Goal: Task Accomplishment & Management: Use online tool/utility

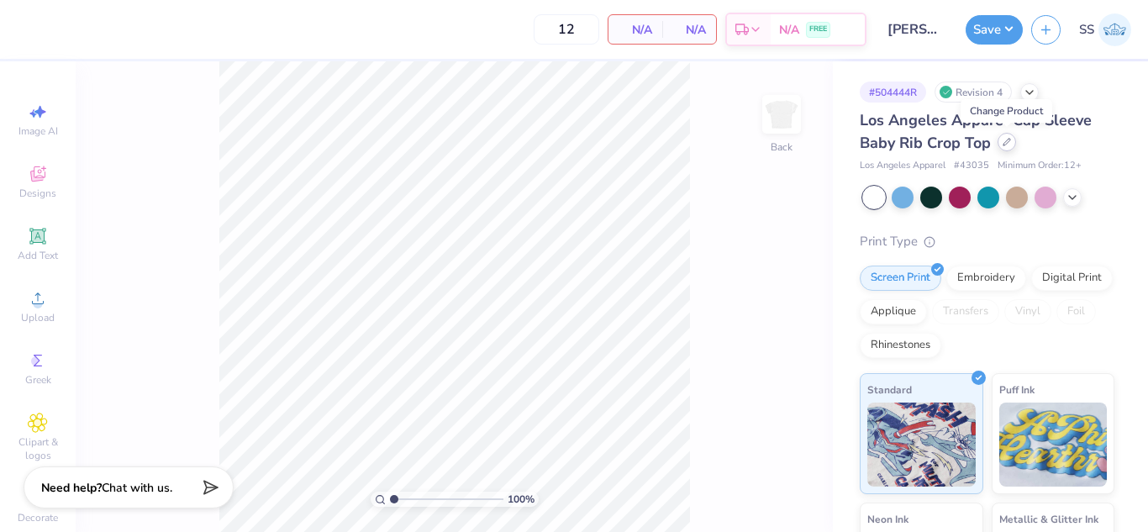
click at [1008, 145] on icon at bounding box center [1006, 142] width 8 height 8
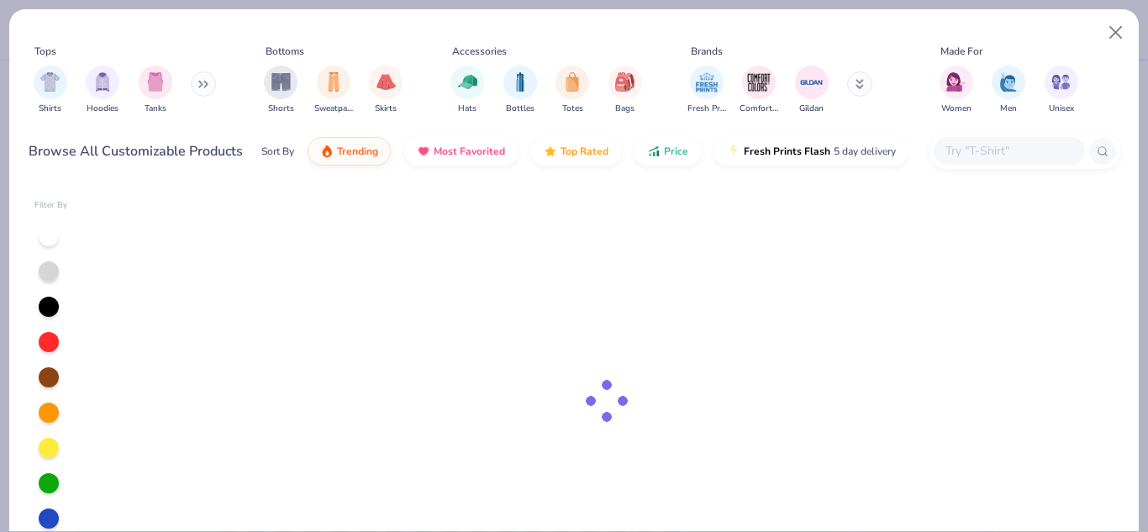
click at [986, 152] on input "text" at bounding box center [1008, 150] width 129 height 19
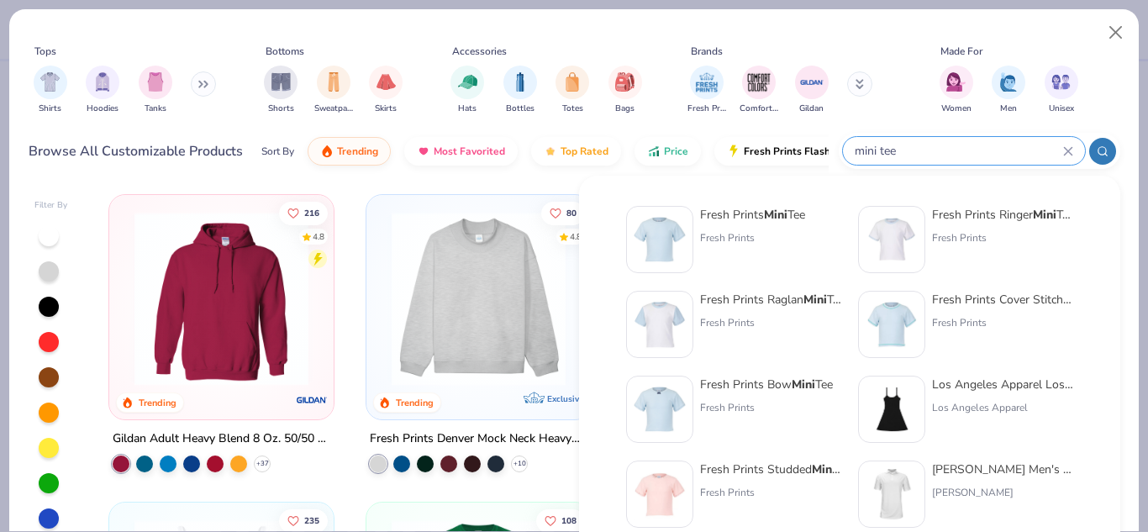
type input "mini tee"
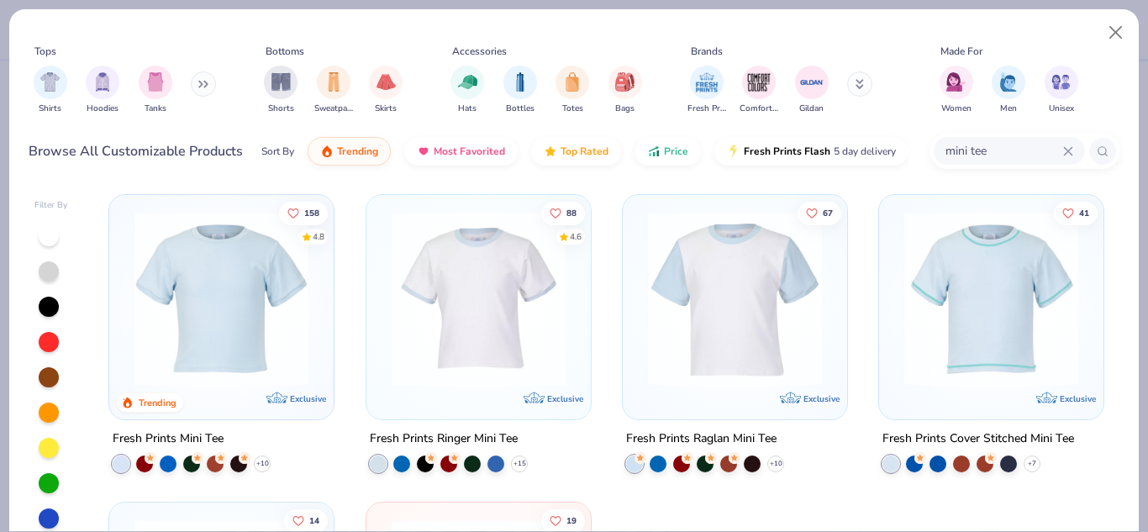
click at [203, 344] on img at bounding box center [221, 299] width 191 height 174
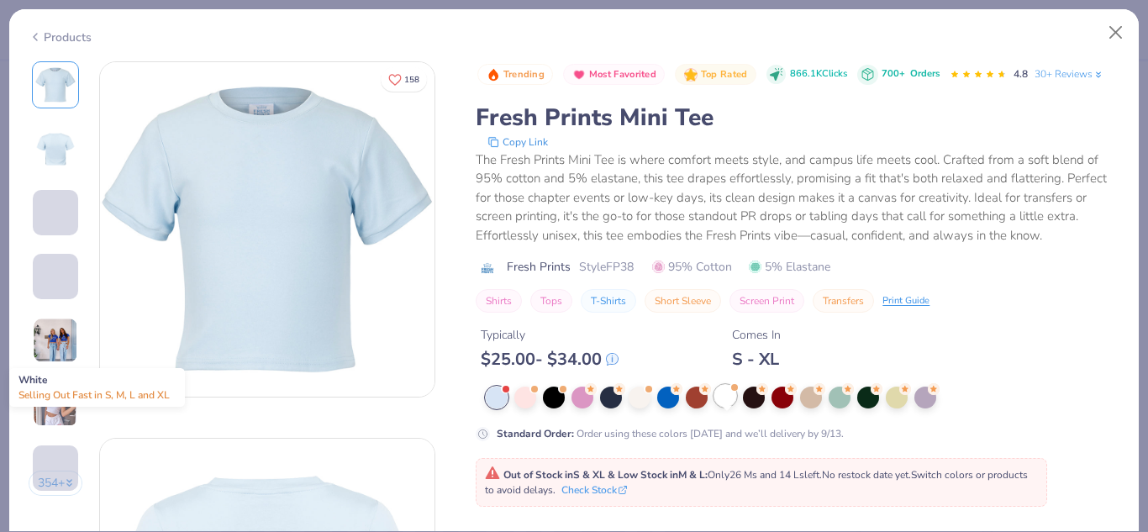
click at [721, 407] on div at bounding box center [725, 396] width 22 height 22
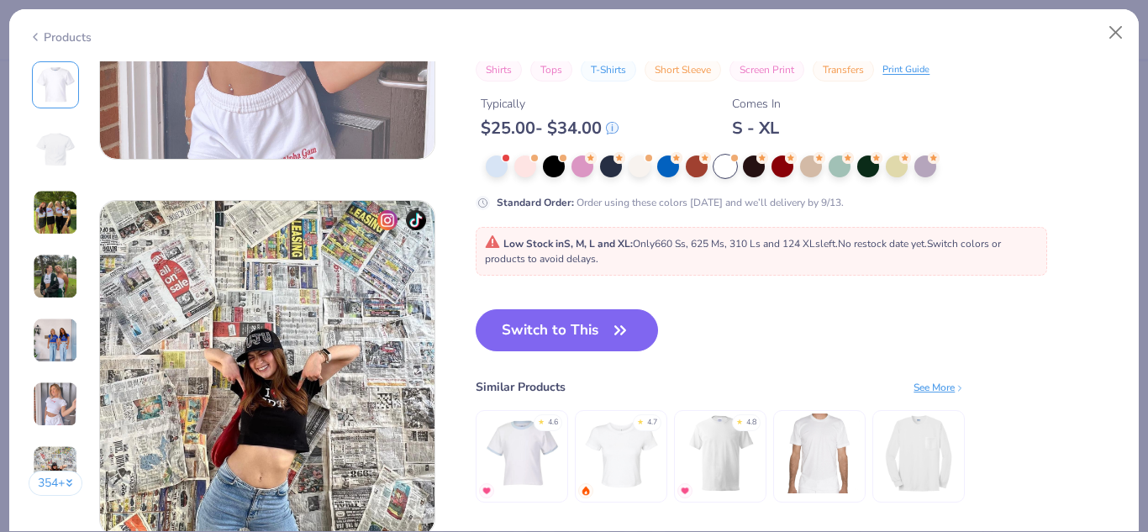
scroll to position [2096, 0]
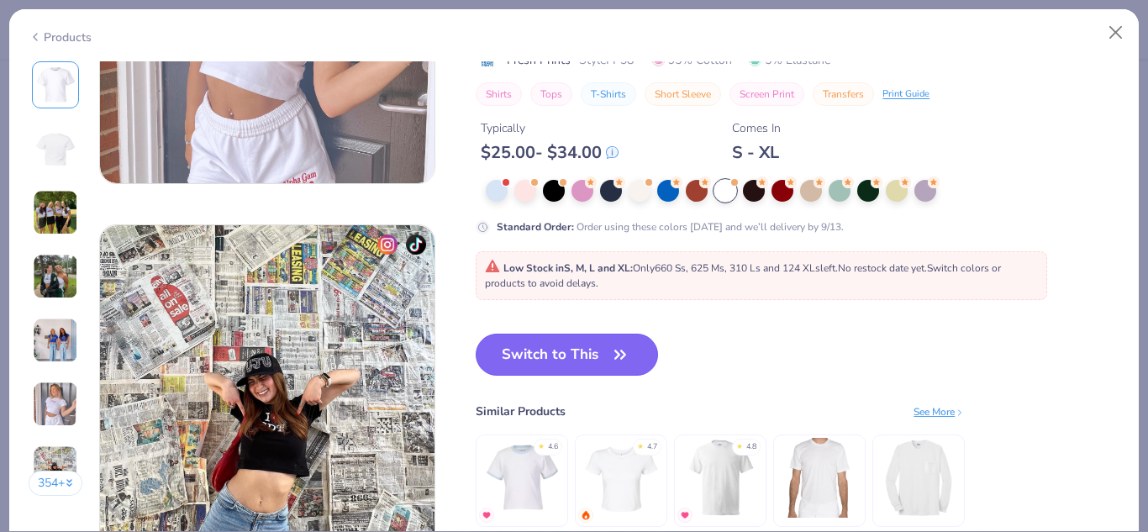
click at [546, 345] on button "Switch to This" at bounding box center [567, 355] width 182 height 42
type input "50"
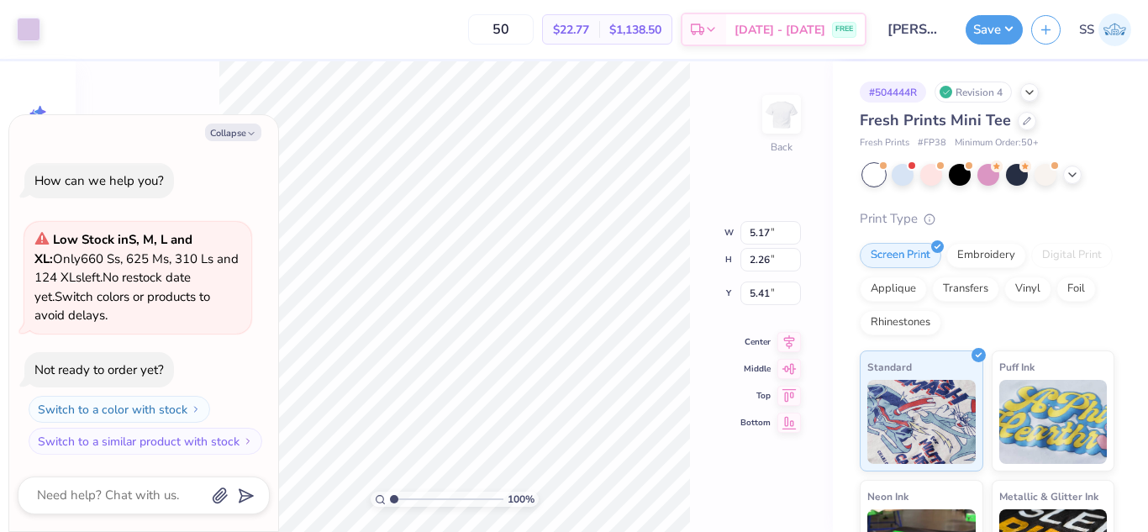
type textarea "x"
type input "3.00"
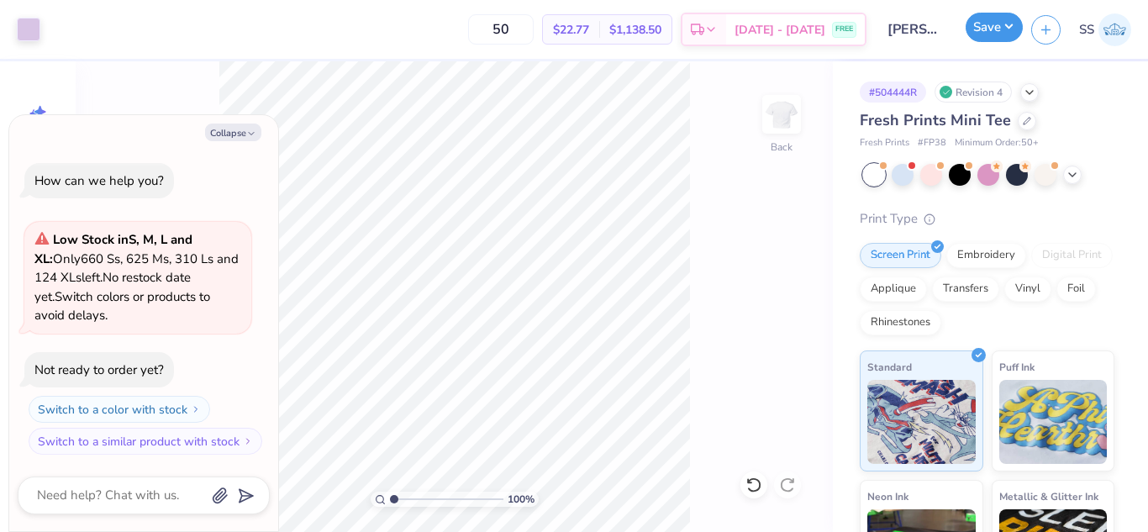
click at [992, 23] on button "Save" at bounding box center [994, 27] width 57 height 29
type textarea "x"
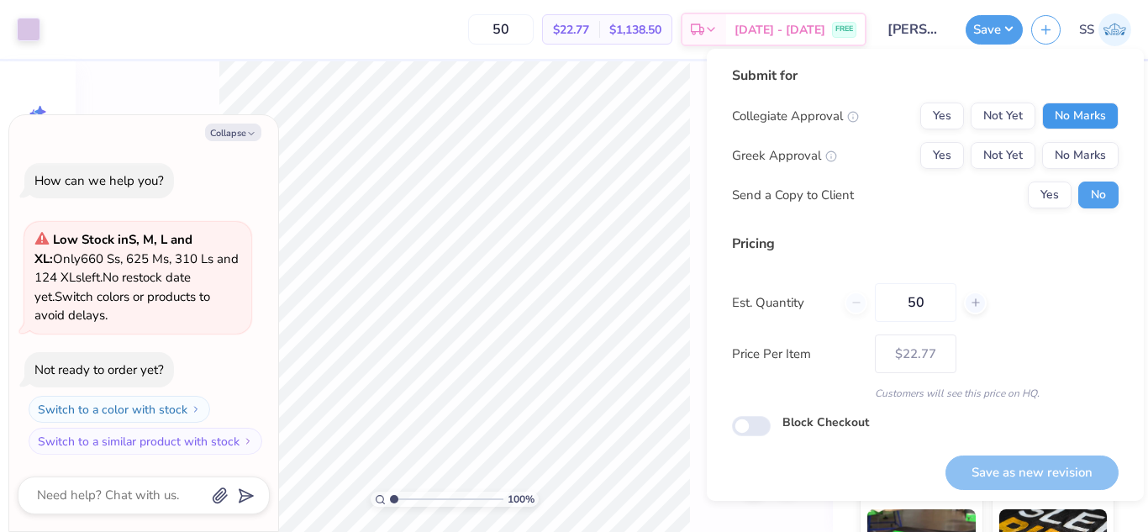
click at [1066, 108] on button "No Marks" at bounding box center [1080, 116] width 76 height 27
click at [1075, 148] on button "No Marks" at bounding box center [1080, 155] width 76 height 27
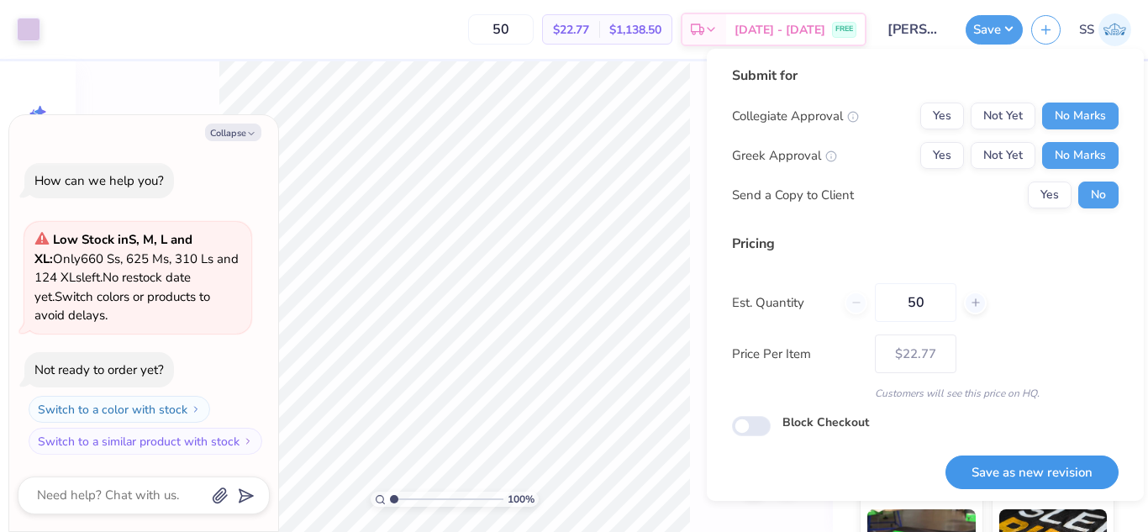
click at [1043, 455] on button "Save as new revision" at bounding box center [1031, 472] width 173 height 34
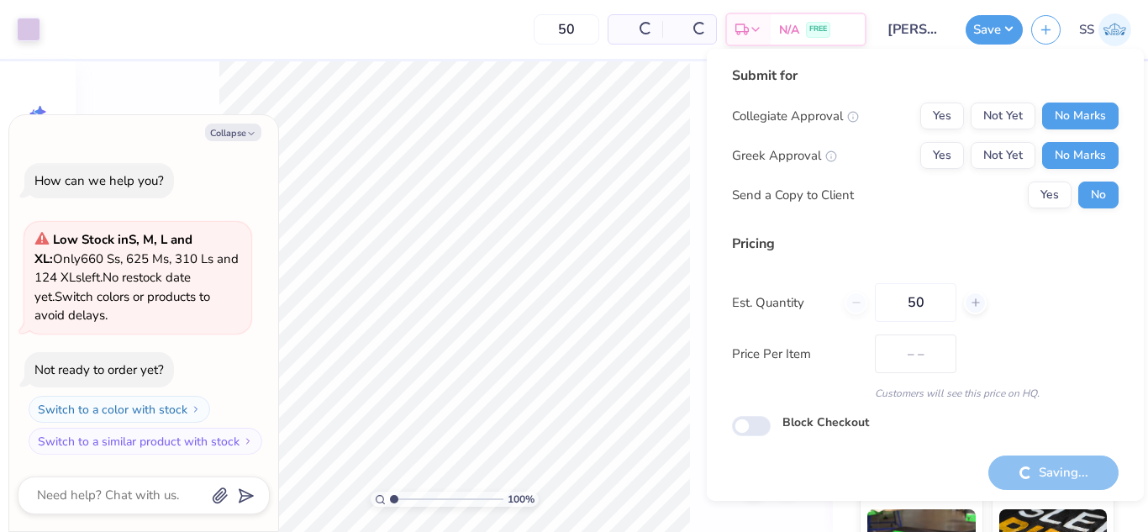
type input "$22.77"
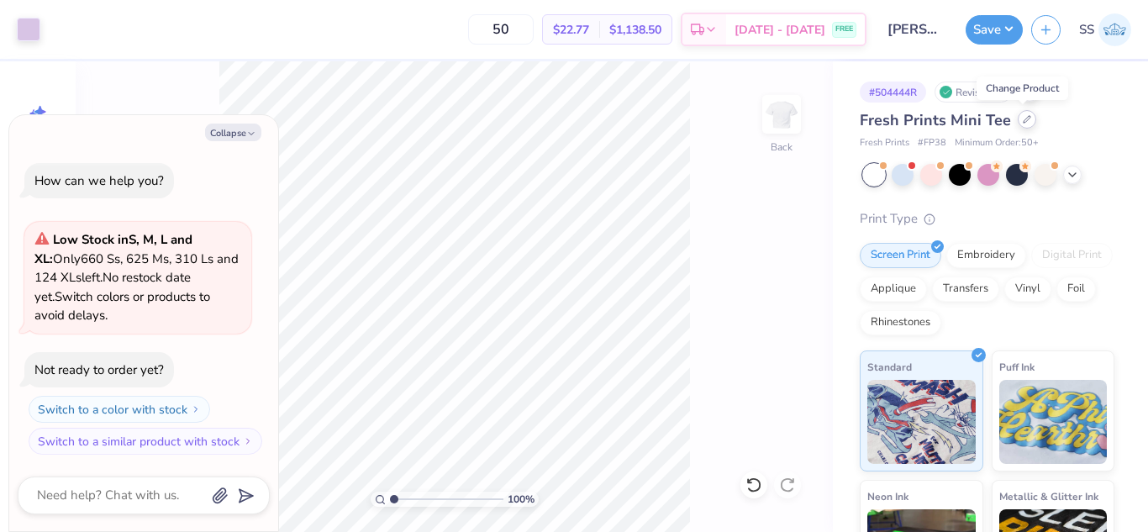
click at [1018, 119] on div at bounding box center [1027, 119] width 18 height 18
type textarea "x"
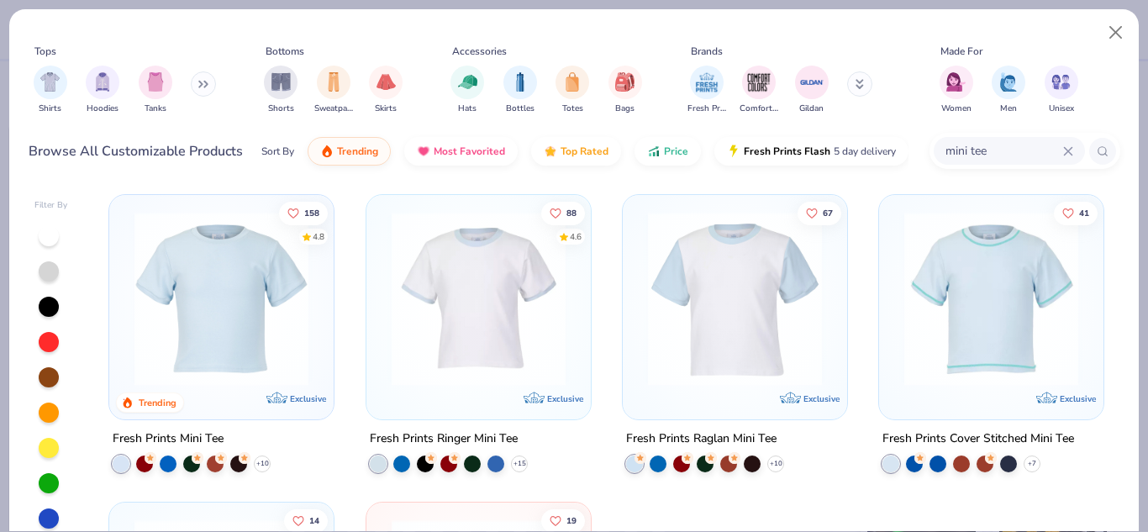
click at [1063, 146] on icon at bounding box center [1068, 151] width 10 height 10
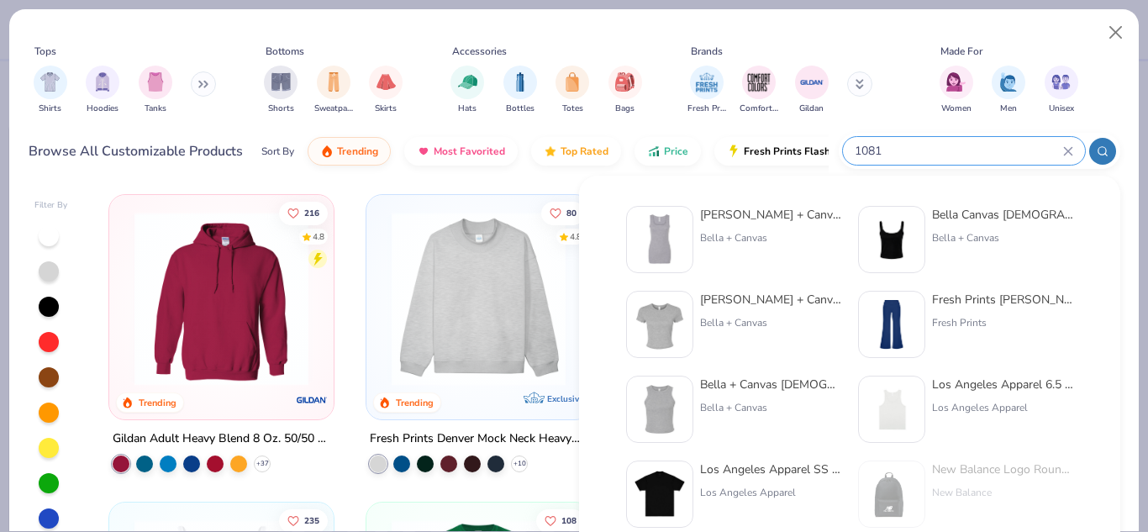
type input "1081"
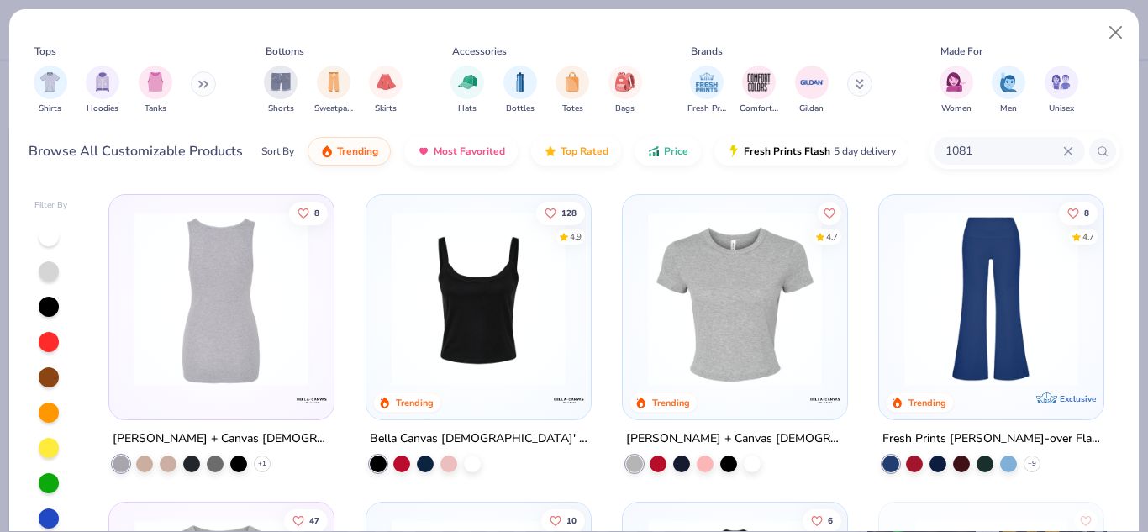
click at [163, 255] on img at bounding box center [221, 299] width 191 height 174
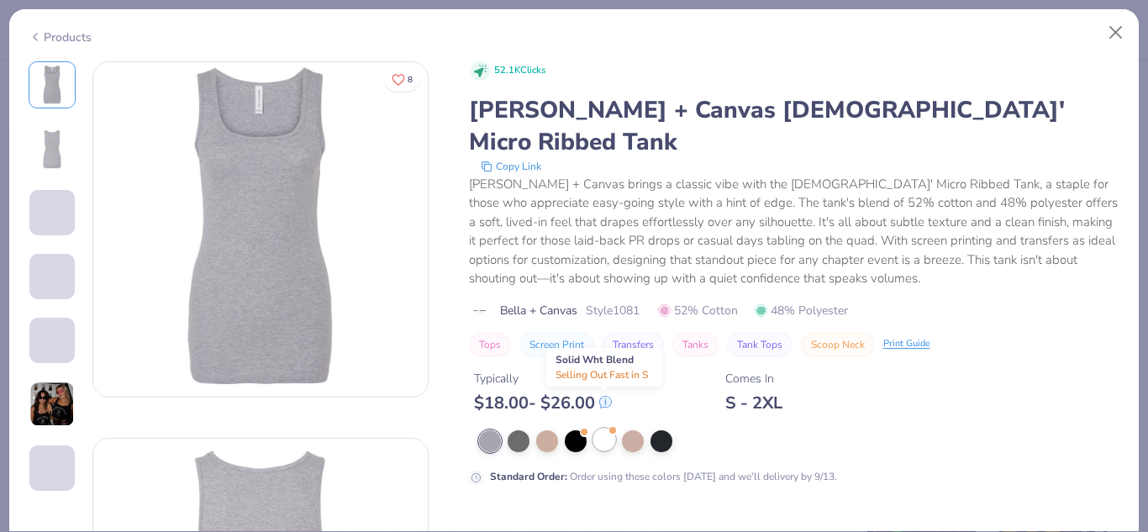
click at [604, 429] on div at bounding box center [604, 440] width 22 height 22
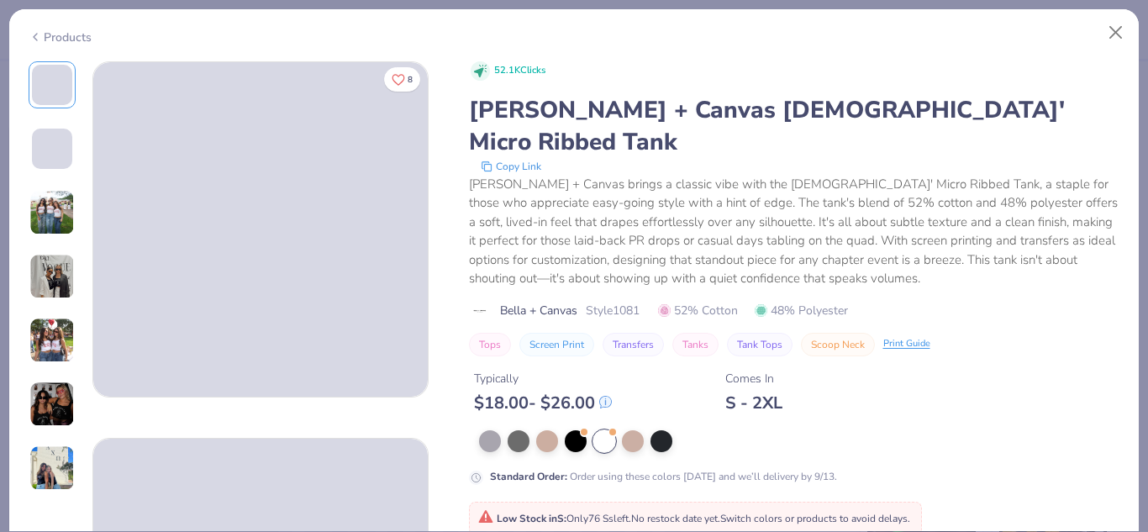
click at [876, 362] on div "Typically $ 18.00 - $ 26.00 Comes In S - 2XL" at bounding box center [794, 384] width 651 height 57
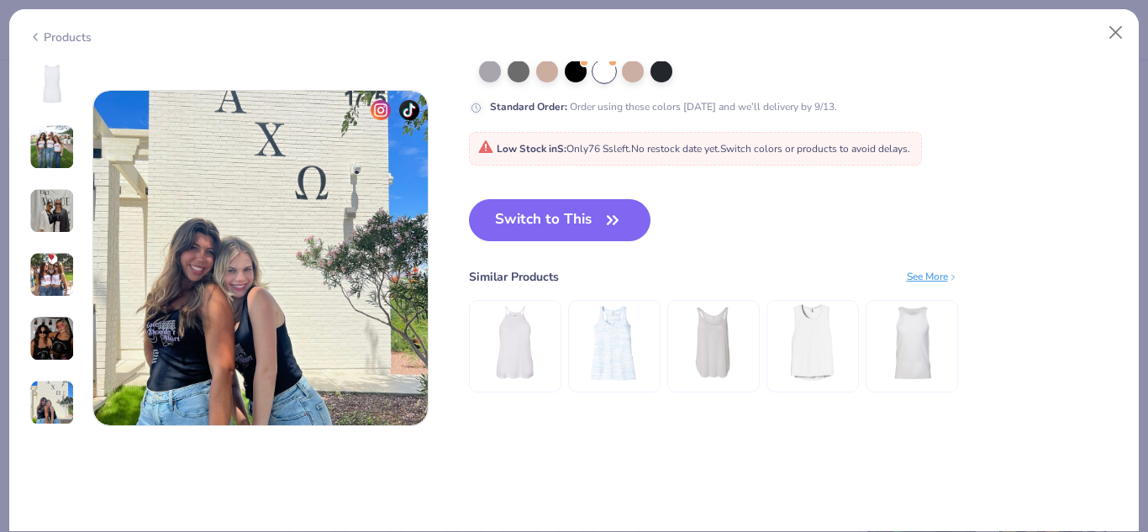
scroll to position [2215, 0]
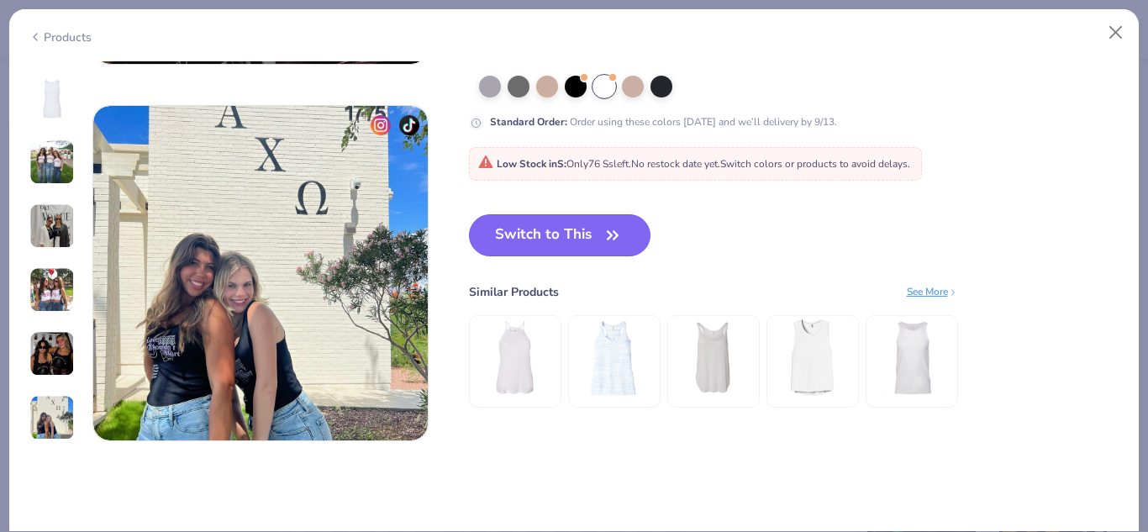
click at [592, 236] on button "Switch to This" at bounding box center [560, 235] width 182 height 42
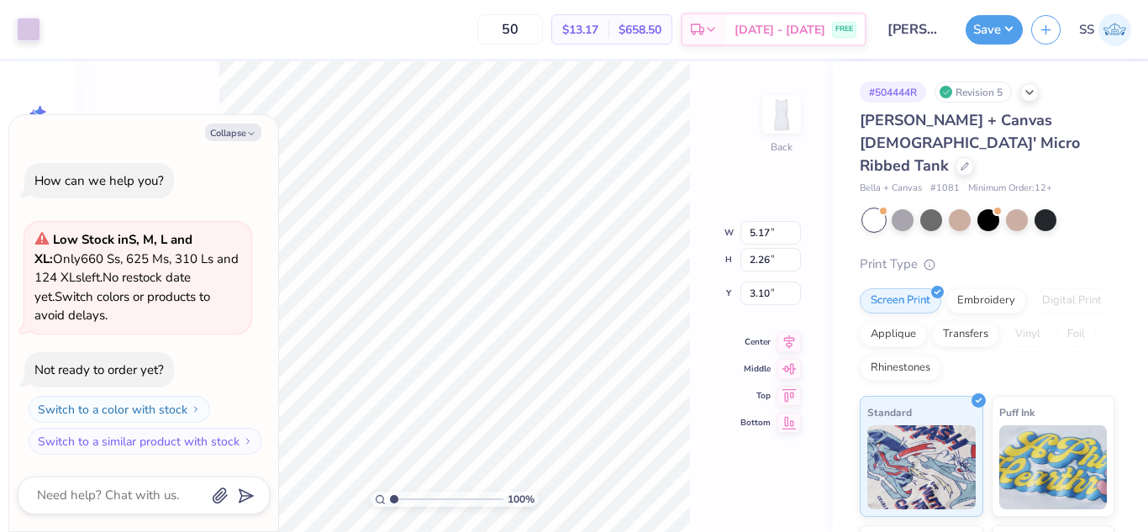
type textarea "x"
type input "1.56"
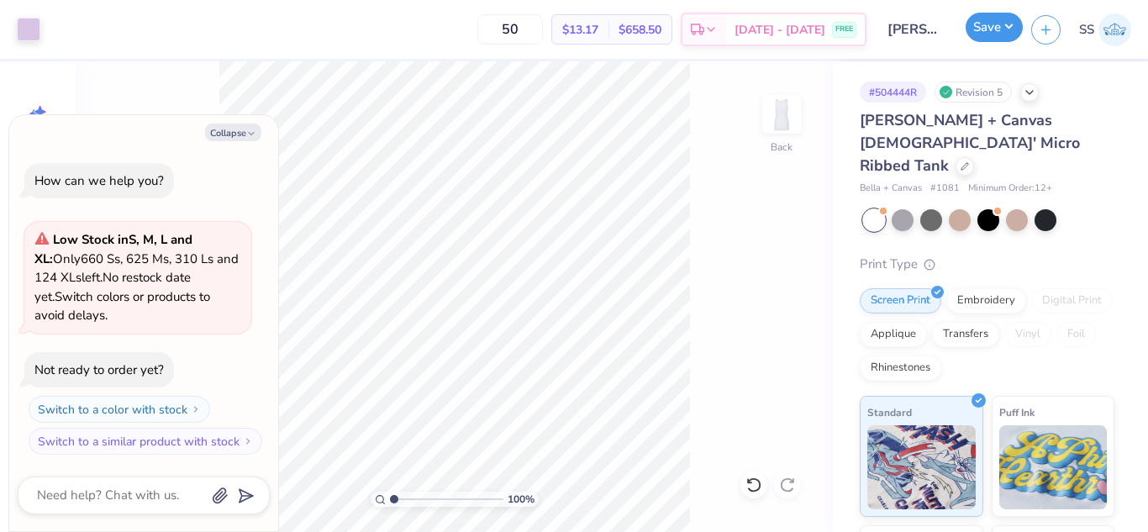
click at [987, 30] on button "Save" at bounding box center [994, 27] width 57 height 29
type textarea "x"
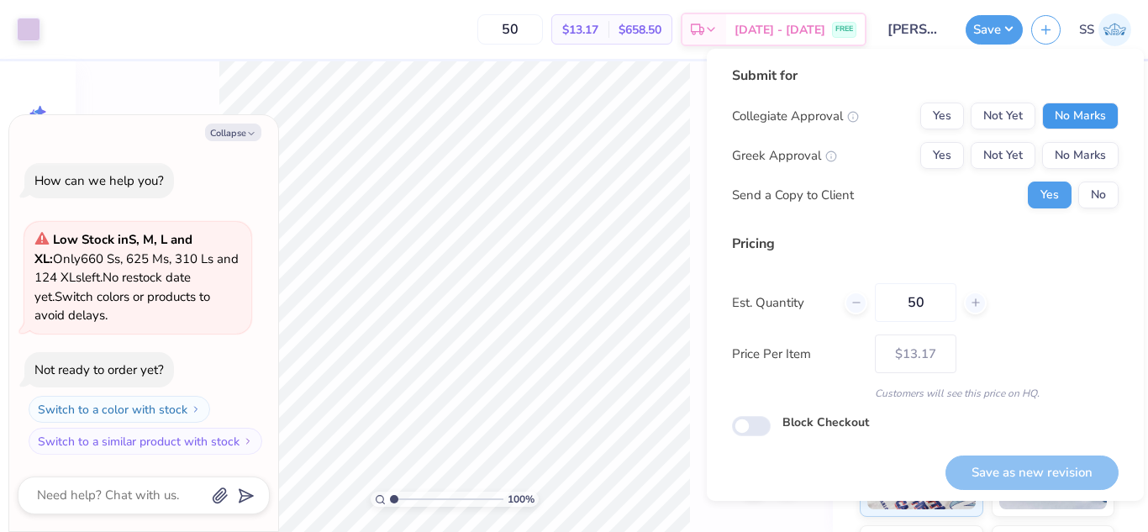
click at [1058, 115] on button "No Marks" at bounding box center [1080, 116] width 76 height 27
click at [1060, 134] on div "Collegiate Approval Yes Not Yet No Marks Greek Approval Yes Not Yet No Marks Se…" at bounding box center [925, 156] width 387 height 106
click at [1062, 143] on button "No Marks" at bounding box center [1080, 155] width 76 height 27
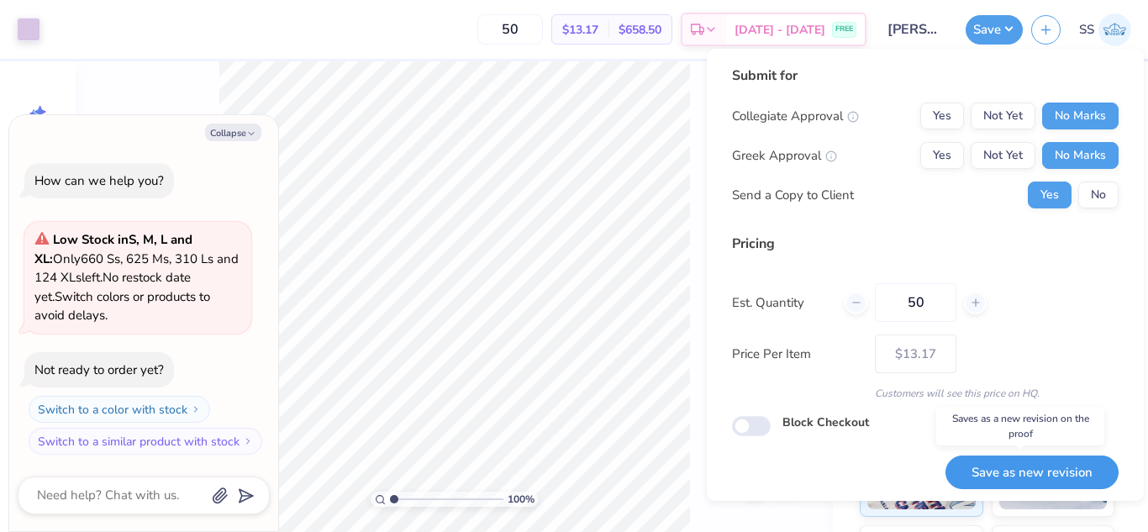
click at [989, 473] on button "Save as new revision" at bounding box center [1031, 472] width 173 height 34
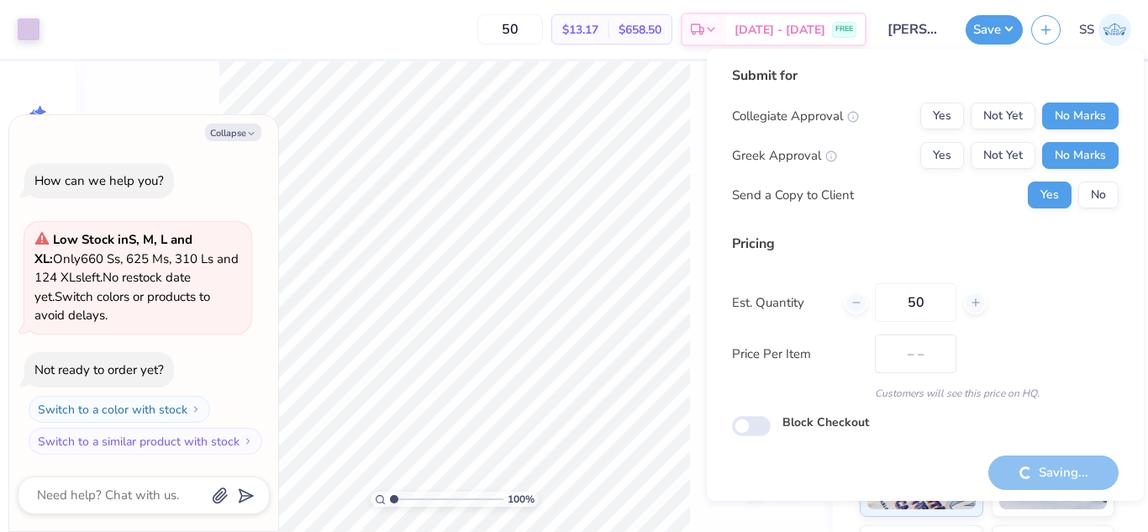
type input "$13.17"
type textarea "x"
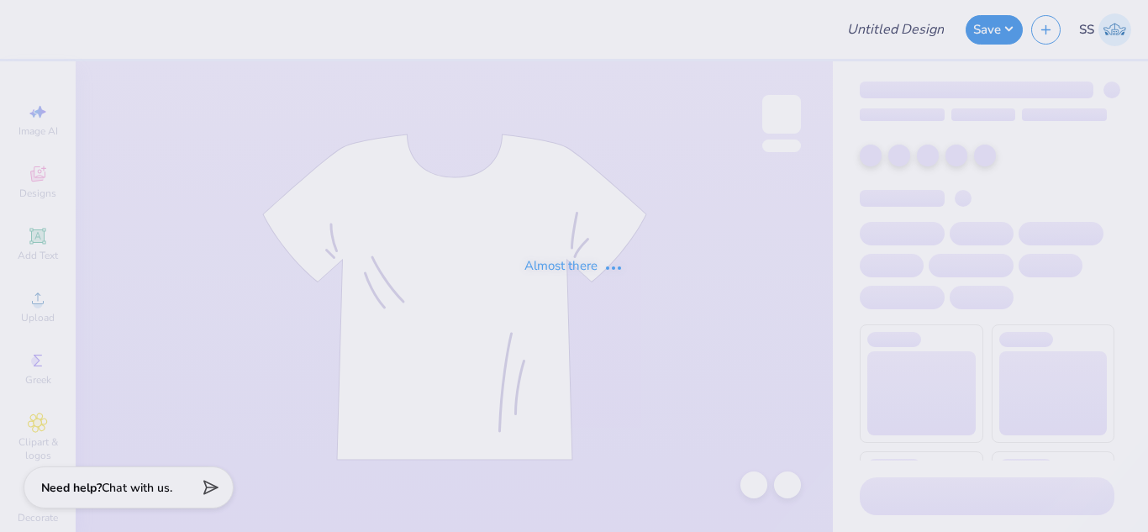
type input "[PERSON_NAME] : Tarte Cosmetics"
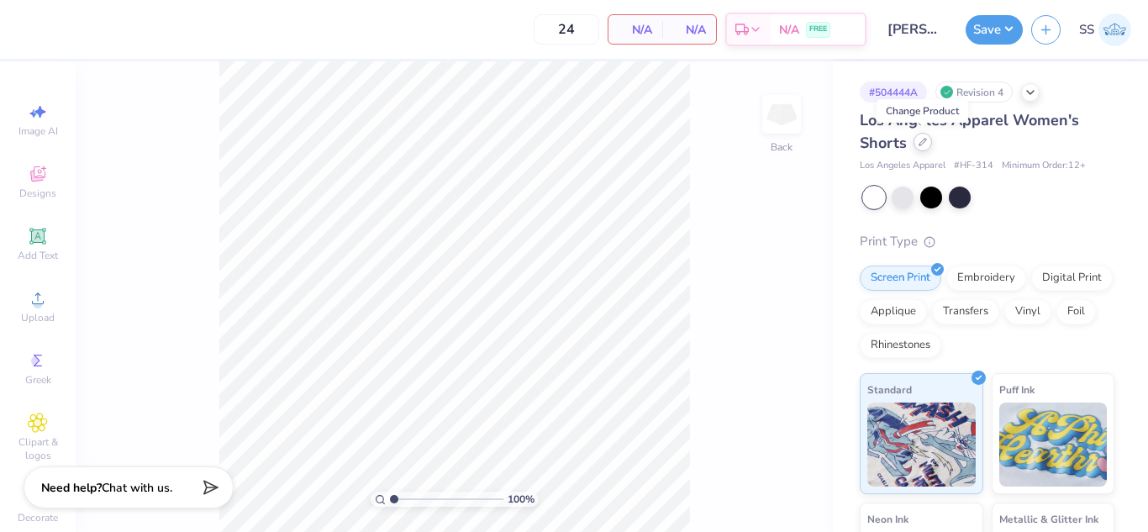
click at [930, 141] on div at bounding box center [922, 142] width 18 height 18
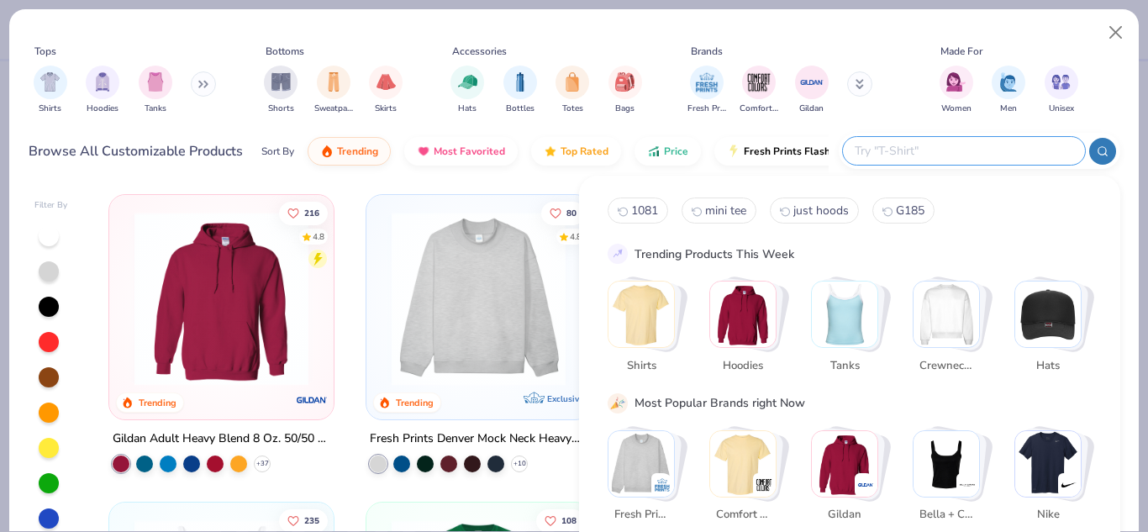
click at [1001, 147] on input "text" at bounding box center [963, 150] width 220 height 19
type input "fp100"
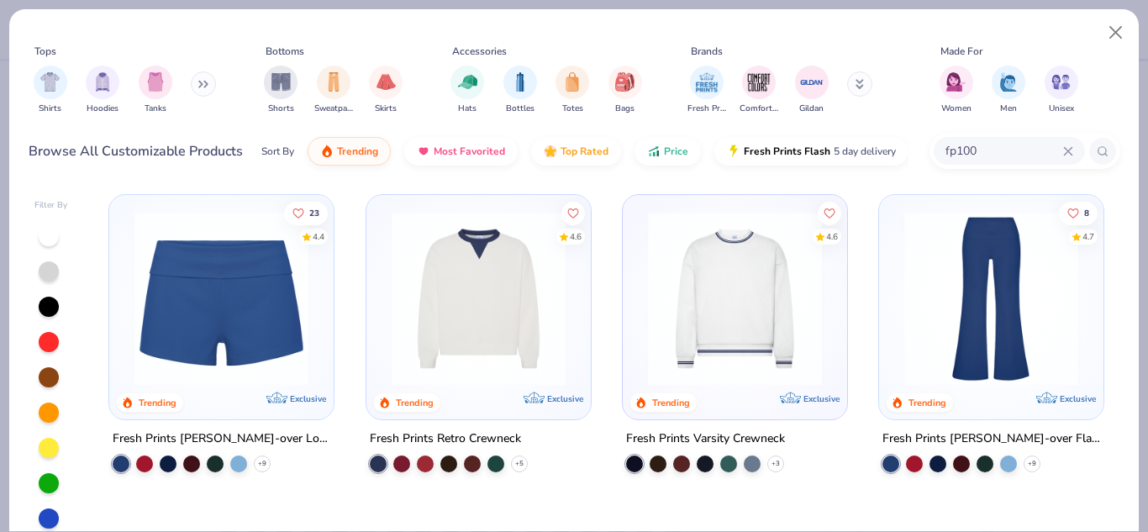
click at [282, 289] on img at bounding box center [221, 299] width 191 height 174
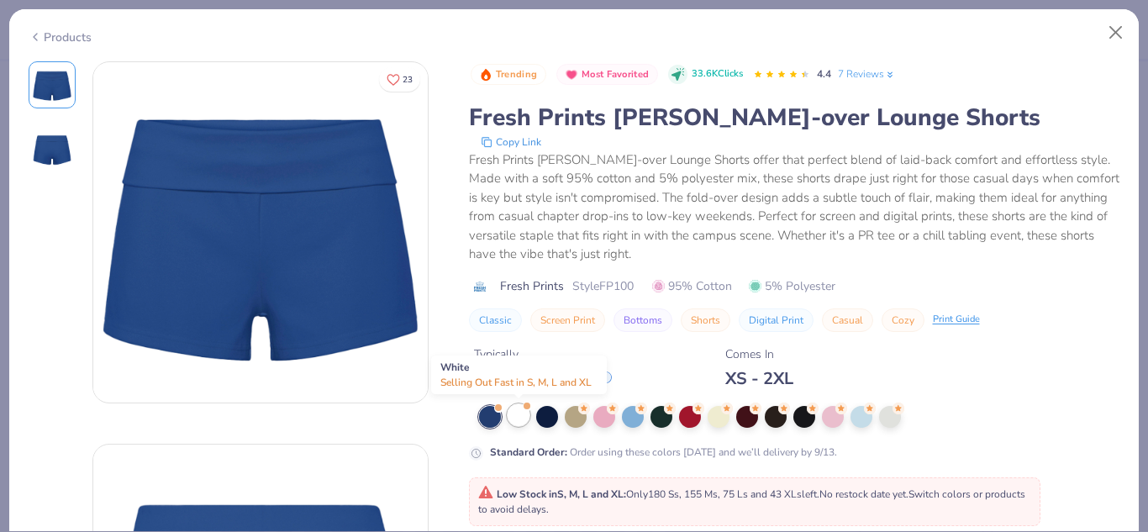
click at [516, 413] on div at bounding box center [519, 415] width 22 height 22
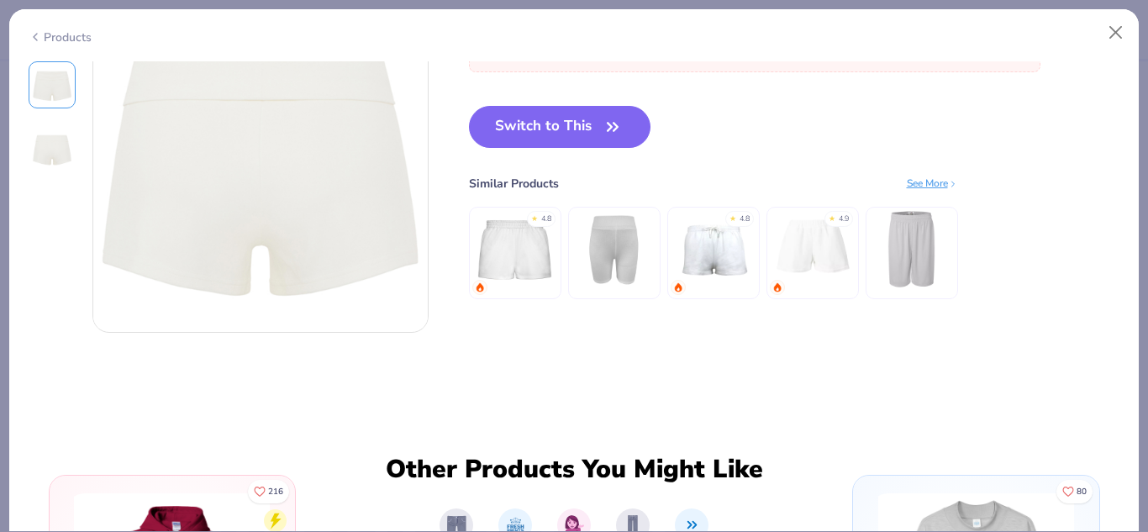
scroll to position [459, 0]
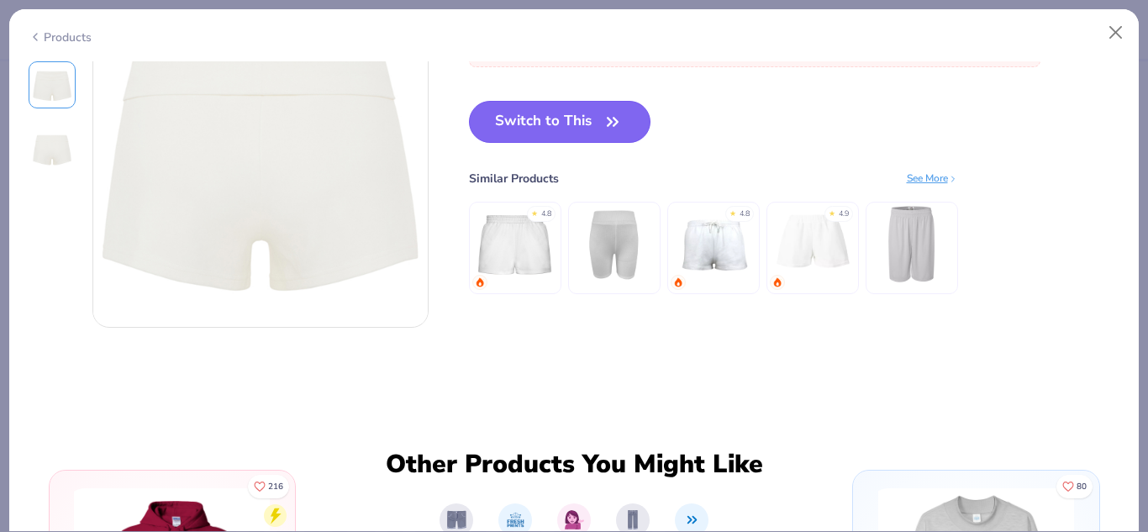
click at [632, 140] on button "Switch to This" at bounding box center [560, 122] width 182 height 42
type input "50"
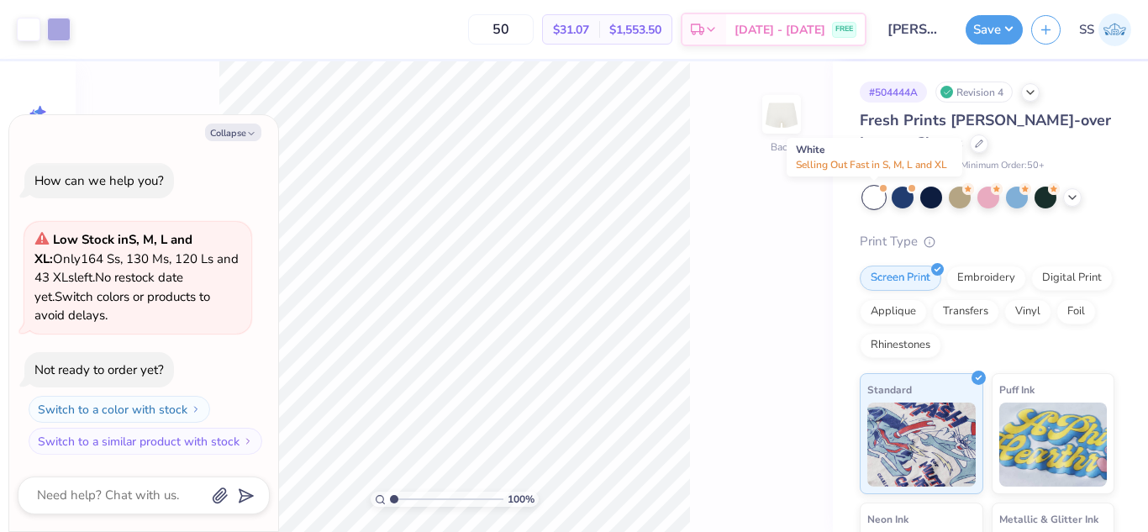
click at [869, 195] on div at bounding box center [874, 198] width 22 height 22
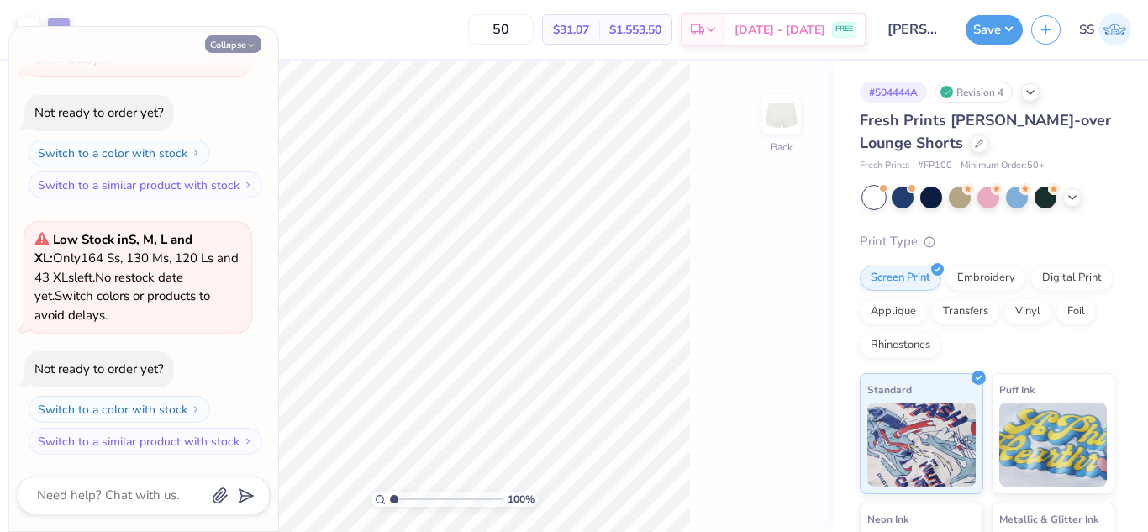
click at [228, 36] on button "Collapse" at bounding box center [233, 44] width 56 height 18
type textarea "x"
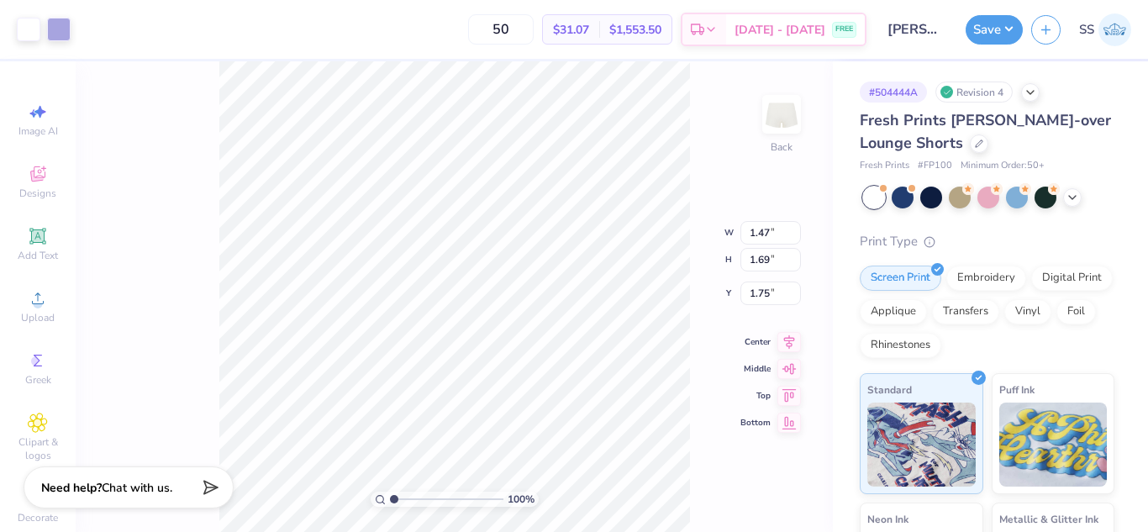
type input "4.13"
click at [703, 399] on div "100 % Back W 1.47 1.47 " H 1.69 1.69 " Y 4.13 4.13 " Center Middle Top Bottom" at bounding box center [454, 296] width 757 height 471
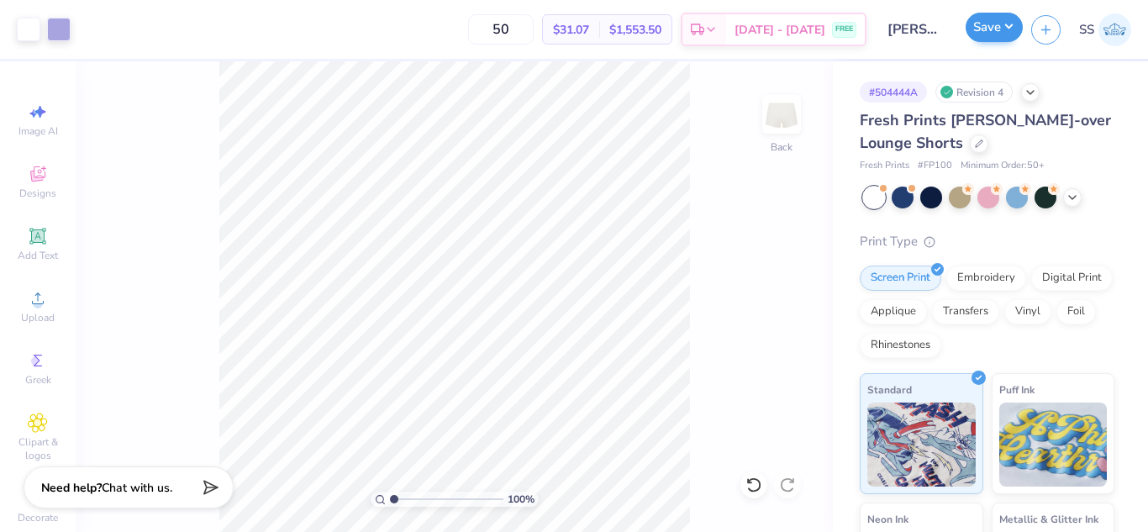
click at [966, 33] on div "Save" at bounding box center [994, 29] width 57 height 29
click at [1002, 37] on button "Save" at bounding box center [994, 27] width 57 height 29
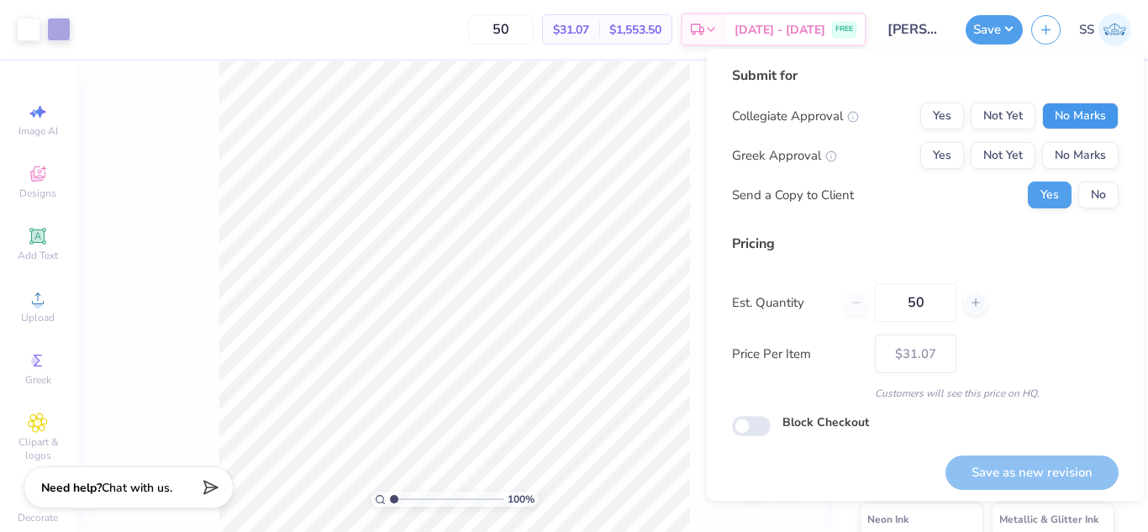
click at [1059, 105] on button "No Marks" at bounding box center [1080, 116] width 76 height 27
click at [1058, 155] on button "No Marks" at bounding box center [1080, 155] width 76 height 27
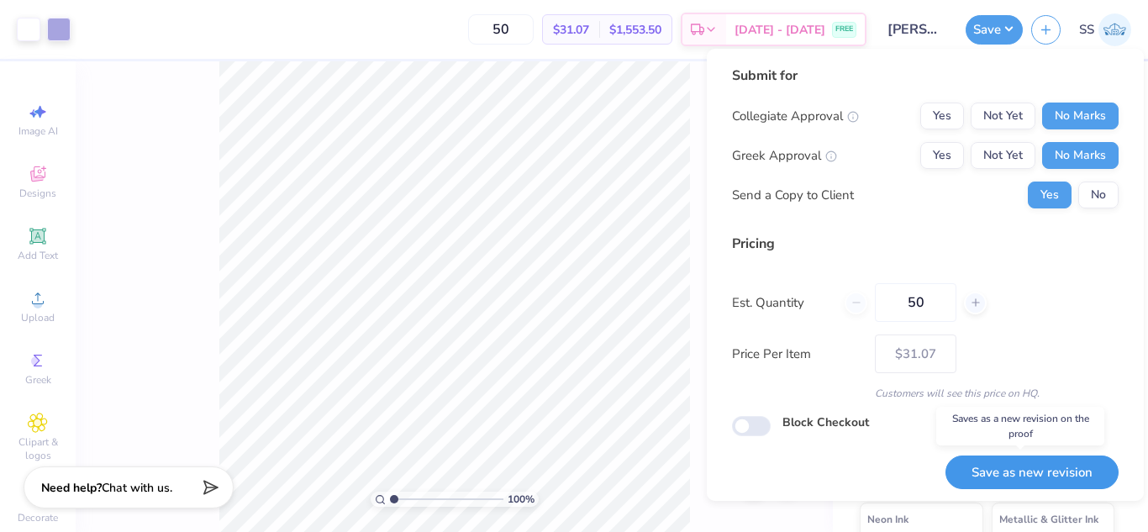
click at [1002, 456] on button "Save as new revision" at bounding box center [1031, 472] width 173 height 34
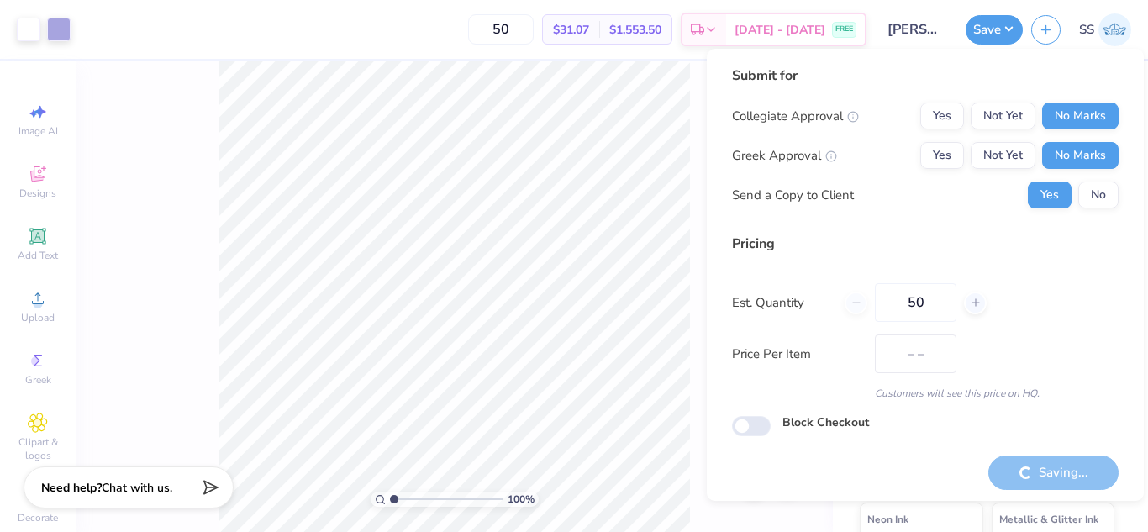
type input "$31.07"
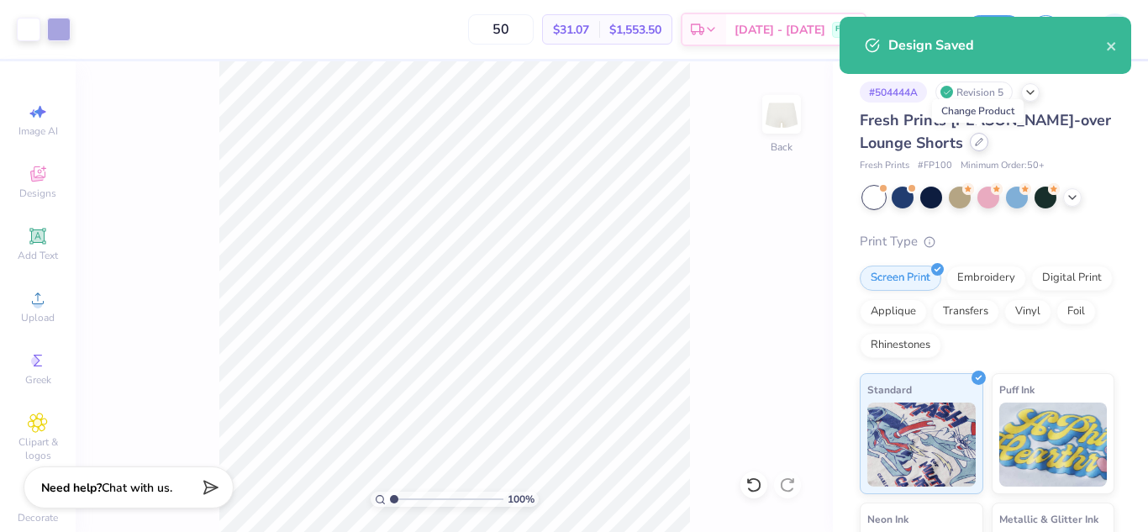
click at [975, 143] on icon at bounding box center [979, 142] width 8 height 8
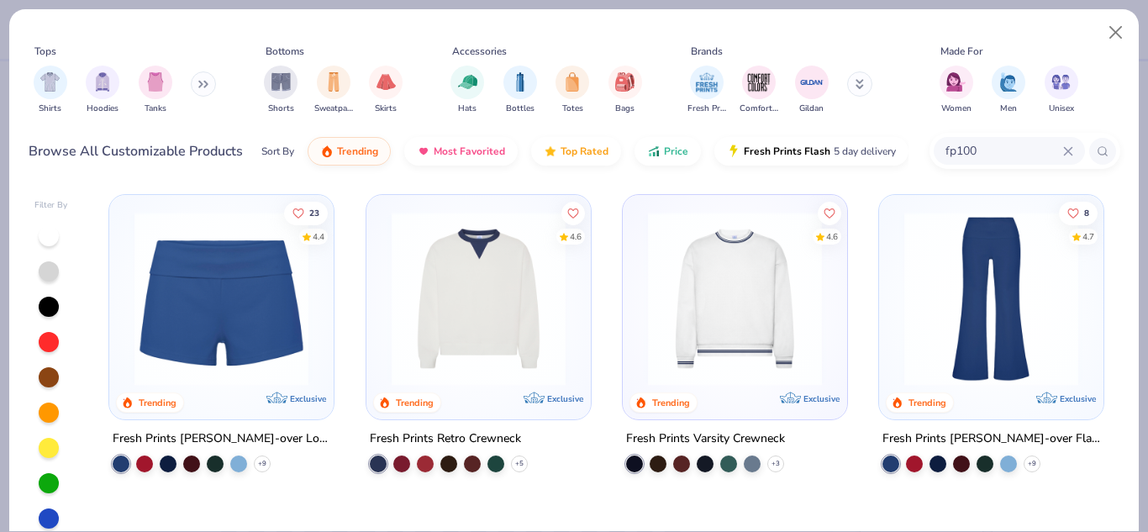
click at [1067, 150] on icon at bounding box center [1068, 151] width 8 height 8
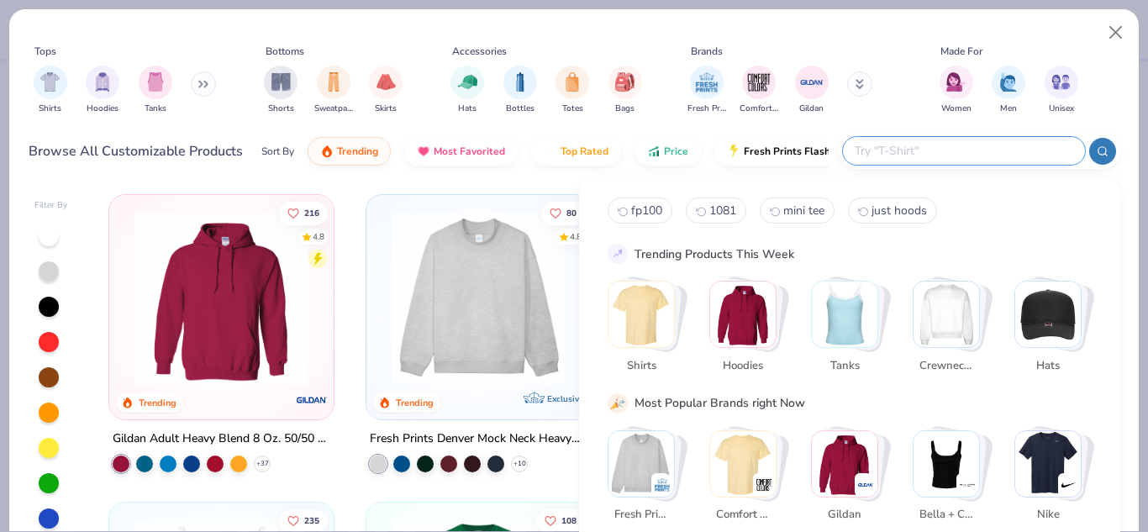
click at [1009, 157] on input "text" at bounding box center [963, 150] width 220 height 19
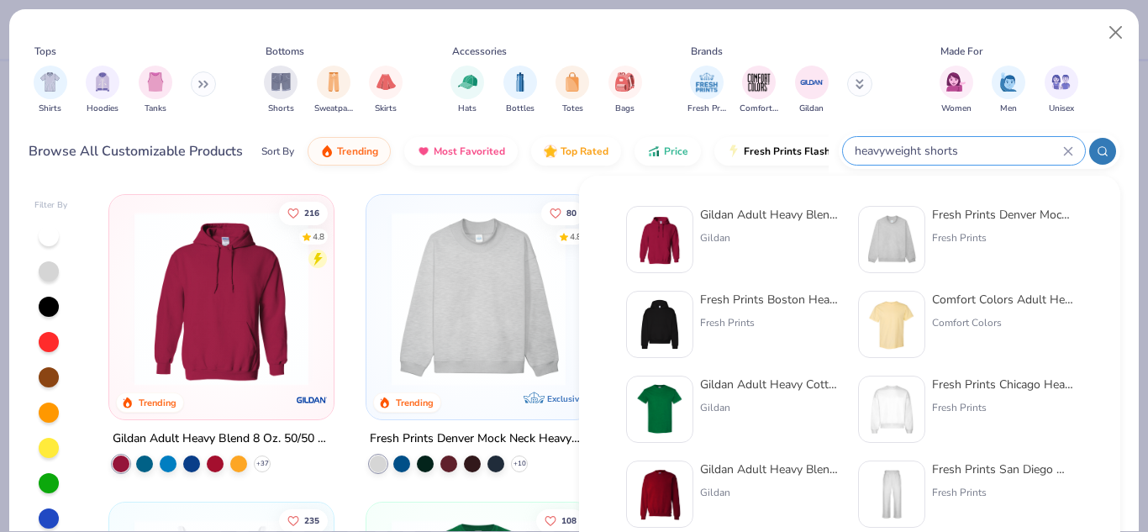
type input "heavyweight shorts"
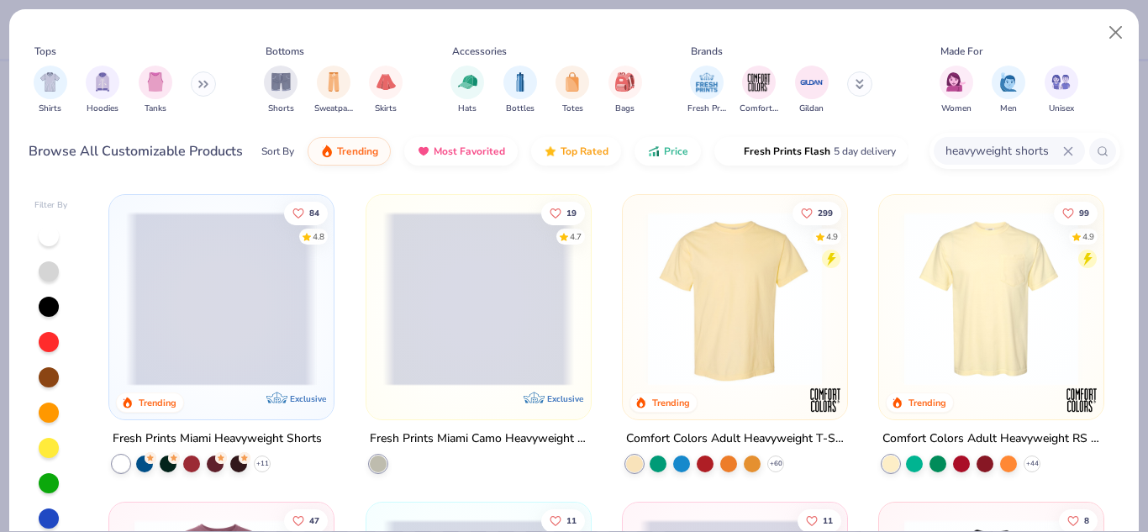
click at [295, 275] on div at bounding box center [221, 299] width 573 height 174
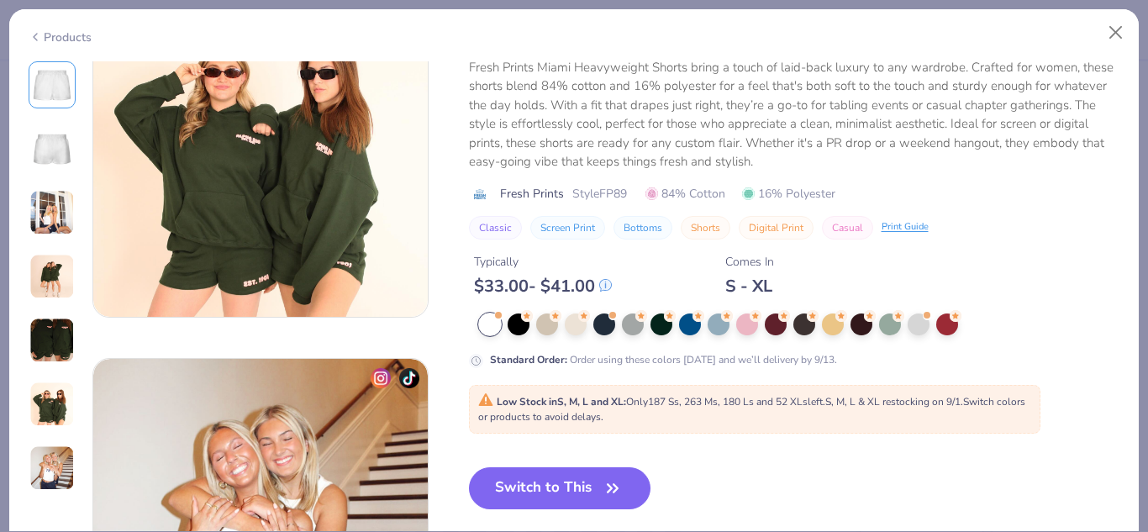
scroll to position [2069, 0]
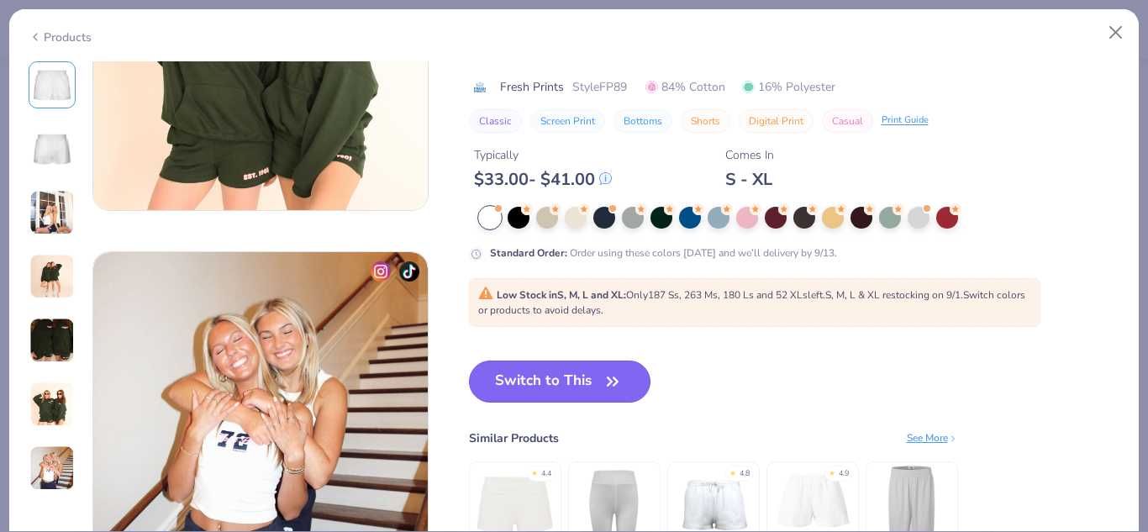
click at [529, 376] on button "Switch to This" at bounding box center [560, 381] width 182 height 42
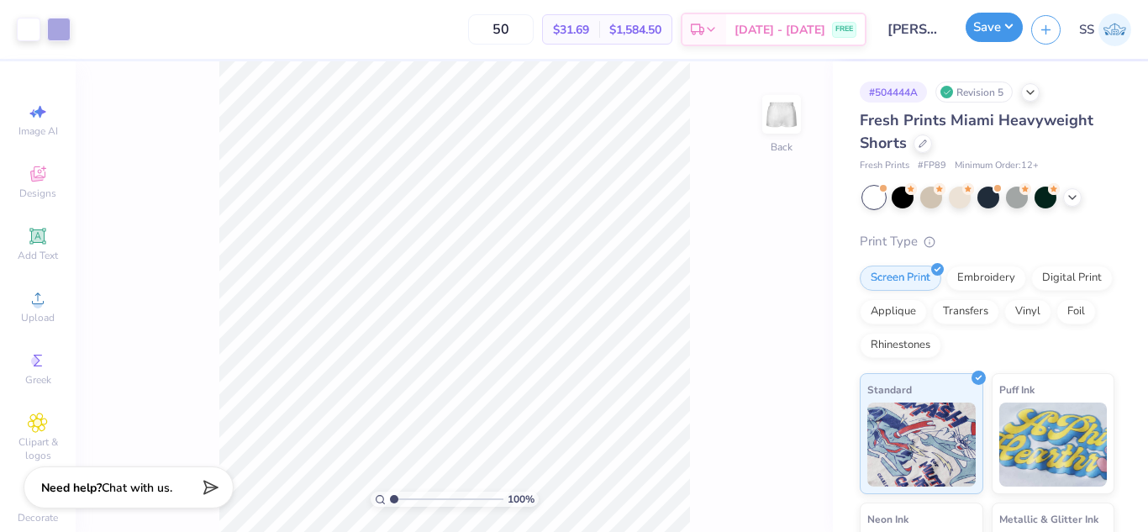
click at [997, 17] on button "Save" at bounding box center [994, 27] width 57 height 29
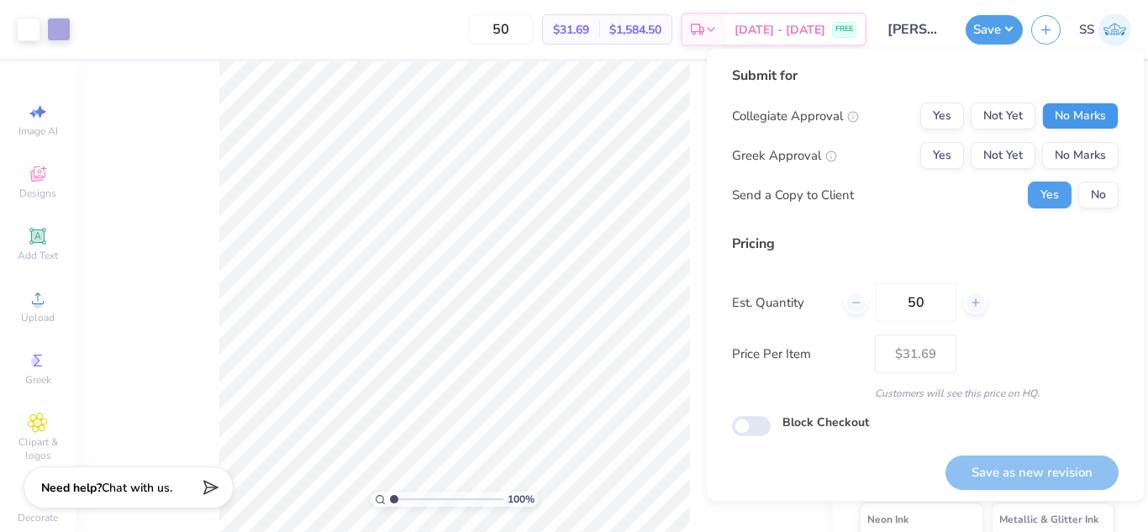
click at [1060, 110] on button "No Marks" at bounding box center [1080, 116] width 76 height 27
click at [1063, 148] on button "No Marks" at bounding box center [1080, 155] width 76 height 27
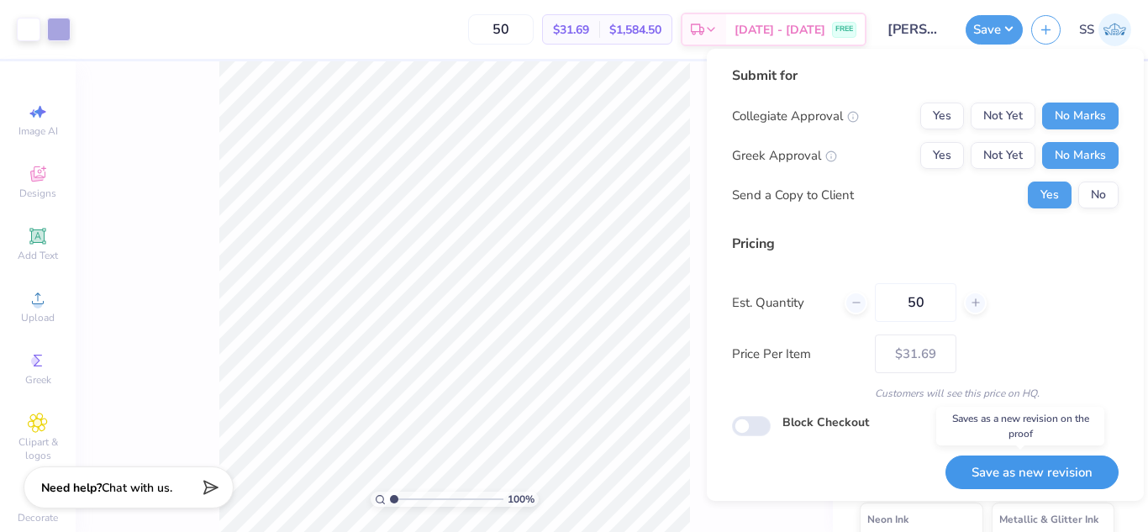
click at [977, 460] on button "Save as new revision" at bounding box center [1031, 472] width 173 height 34
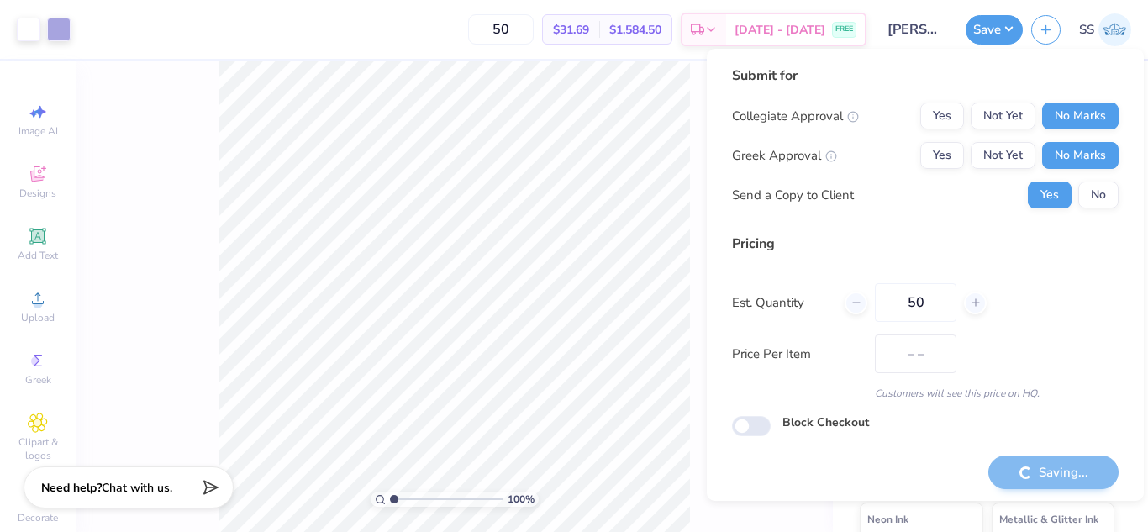
type input "$31.69"
